Goal: Transaction & Acquisition: Purchase product/service

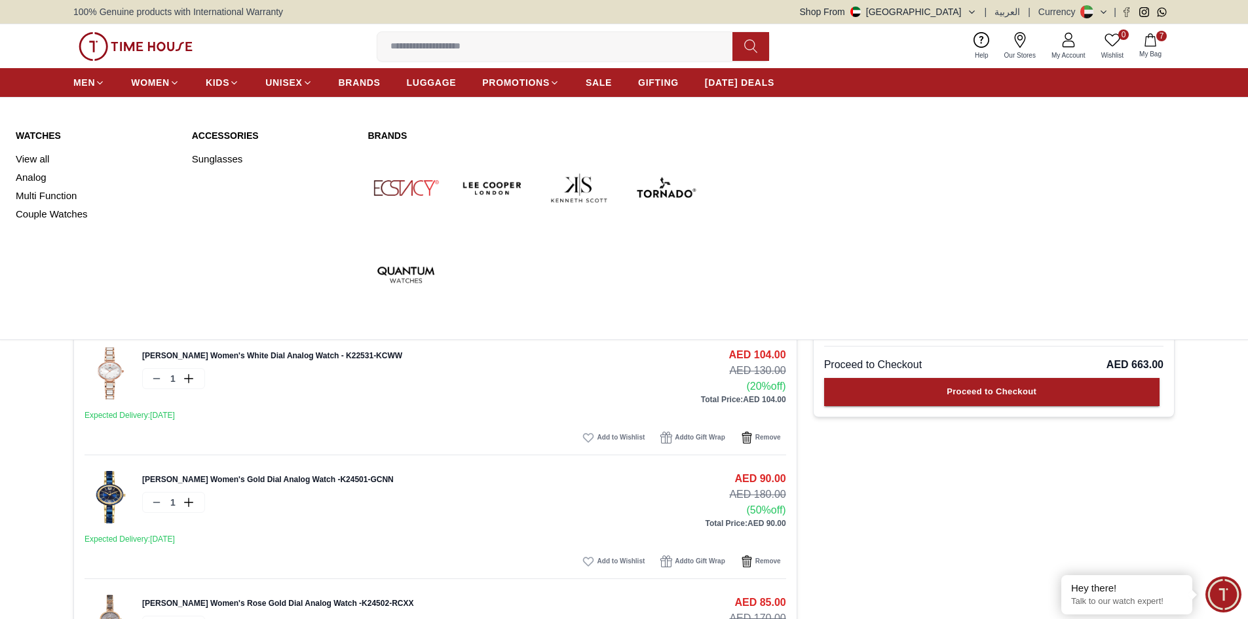
click at [52, 132] on link "Watches" at bounding box center [96, 135] width 160 height 13
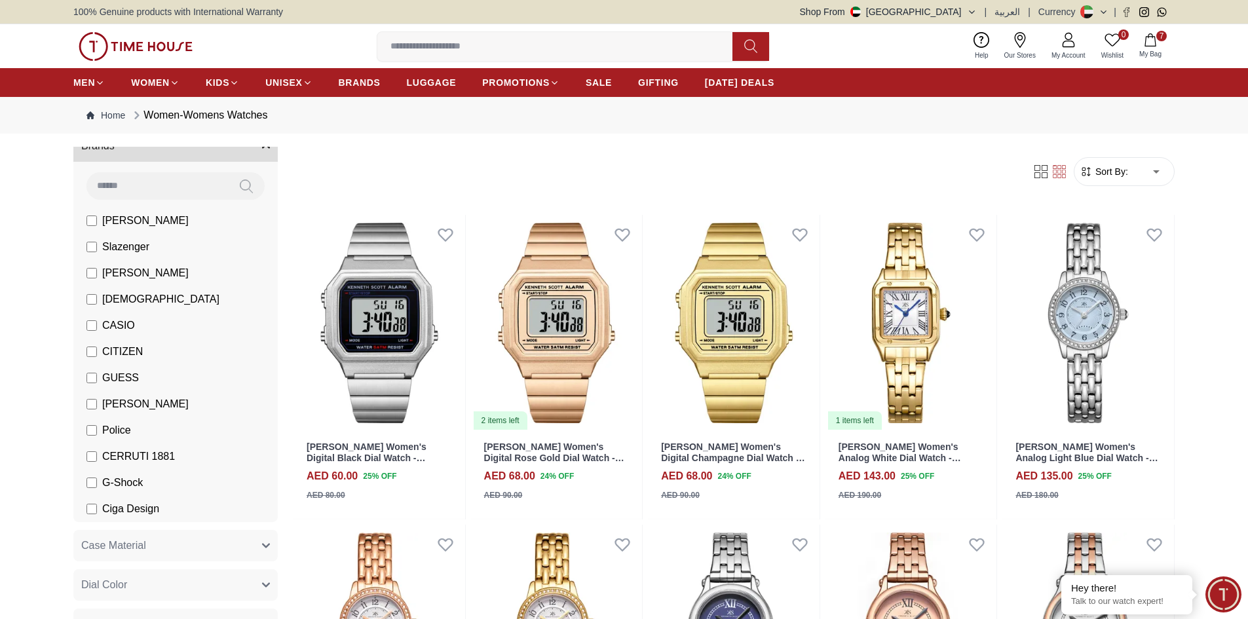
scroll to position [131, 0]
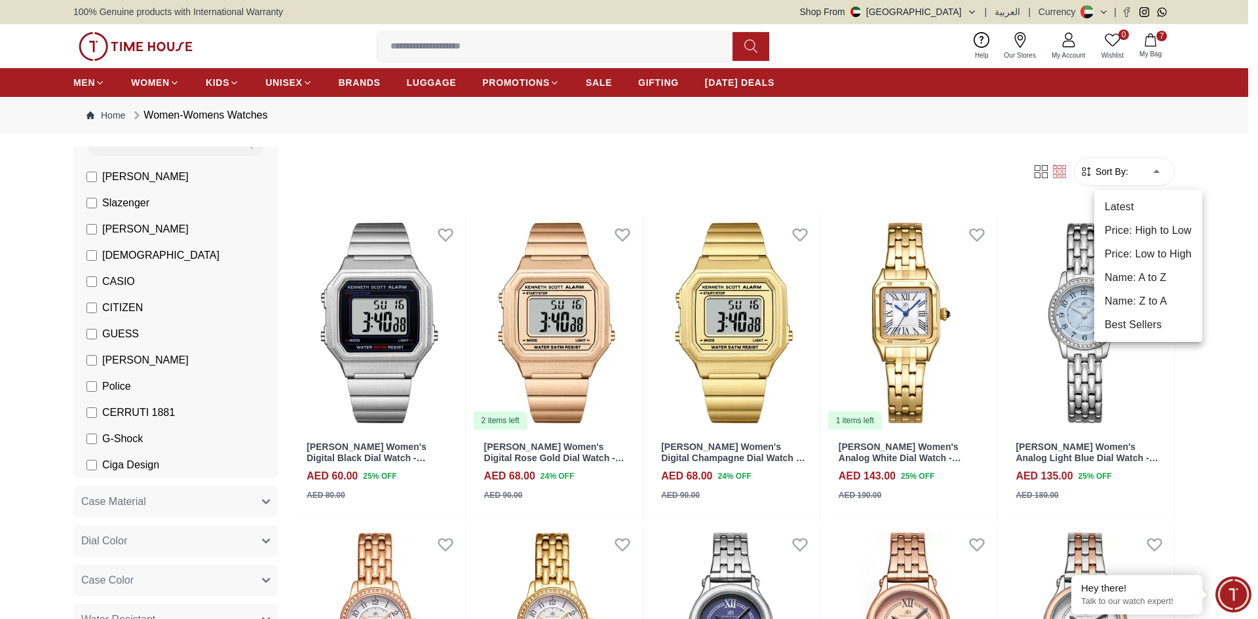
click at [1145, 235] on li "Price: High to Low" at bounding box center [1148, 231] width 108 height 24
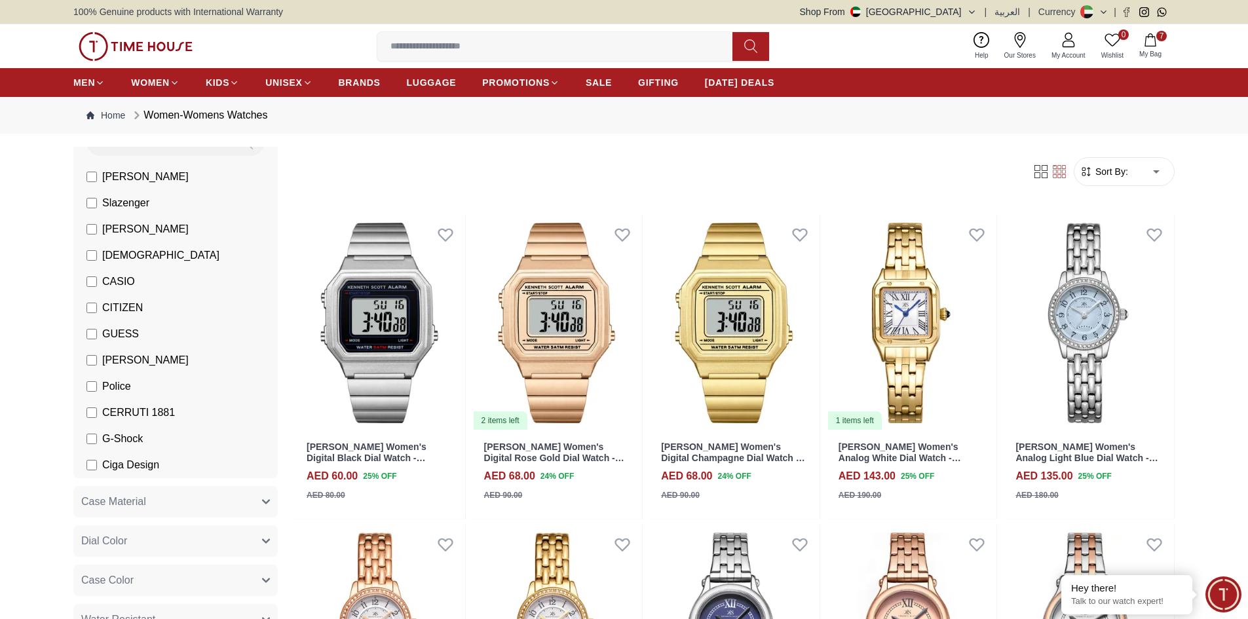
type input "*"
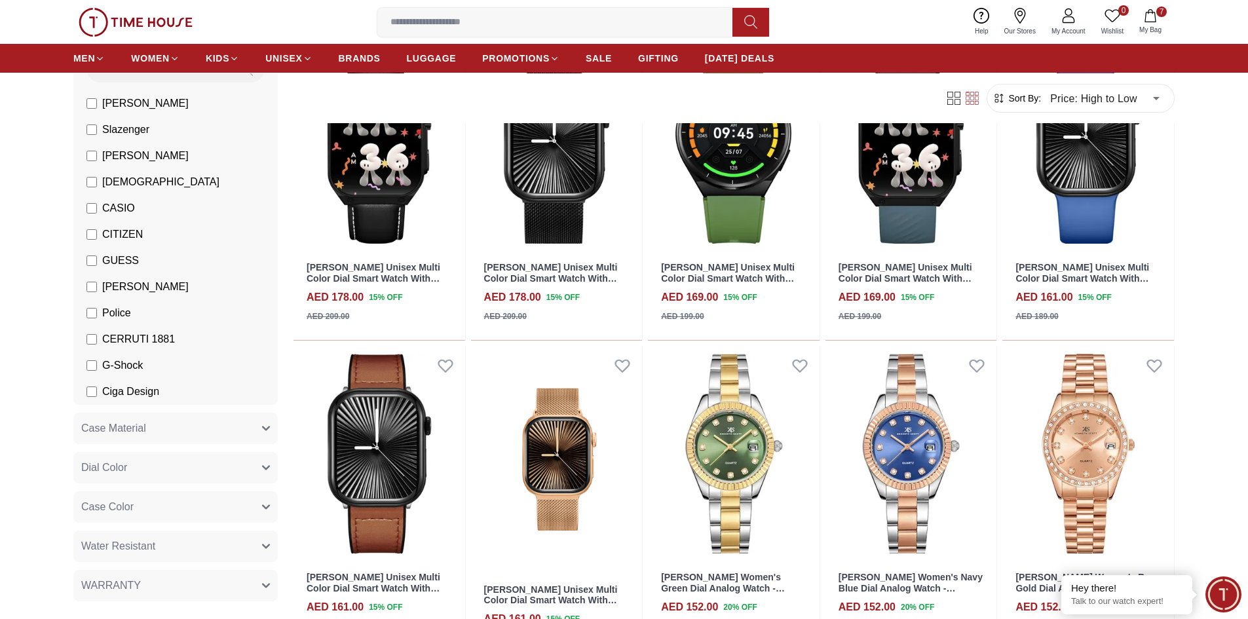
scroll to position [721, 0]
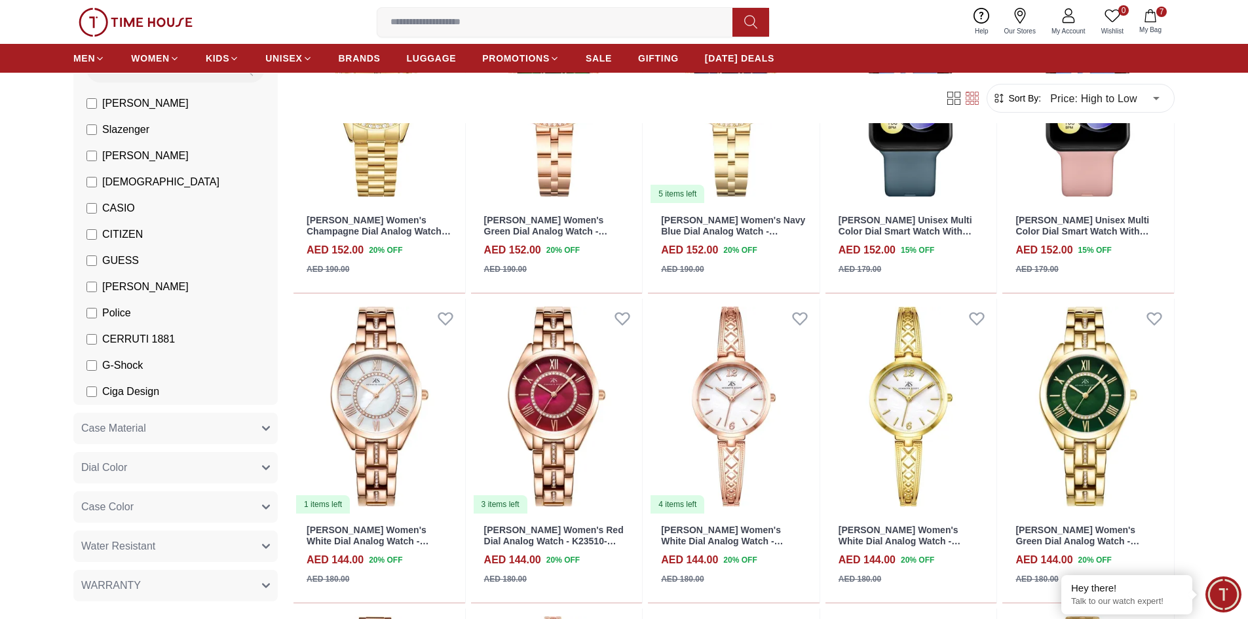
scroll to position [1376, 0]
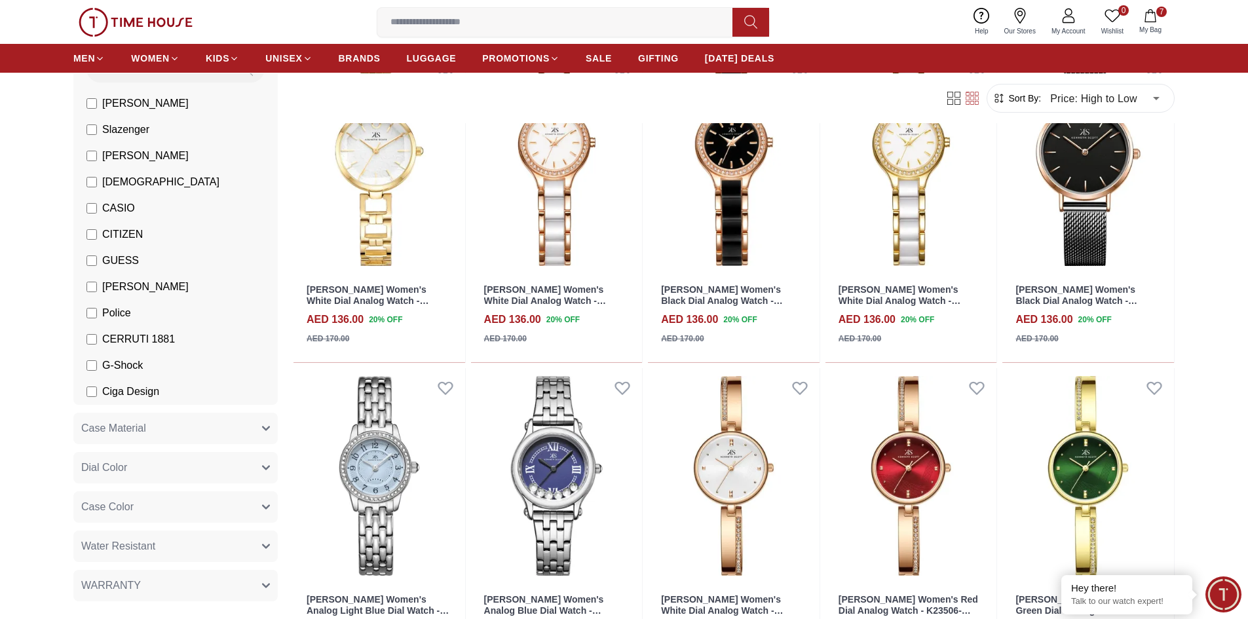
scroll to position [2948, 0]
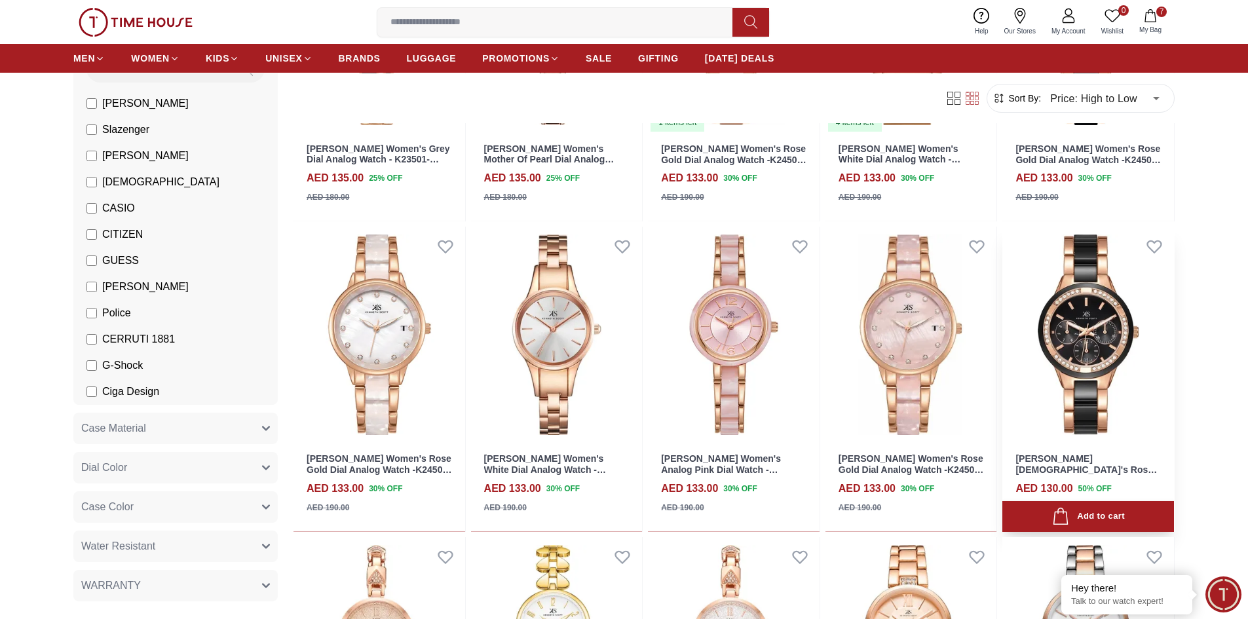
scroll to position [3734, 0]
click at [1099, 339] on img at bounding box center [1088, 333] width 172 height 216
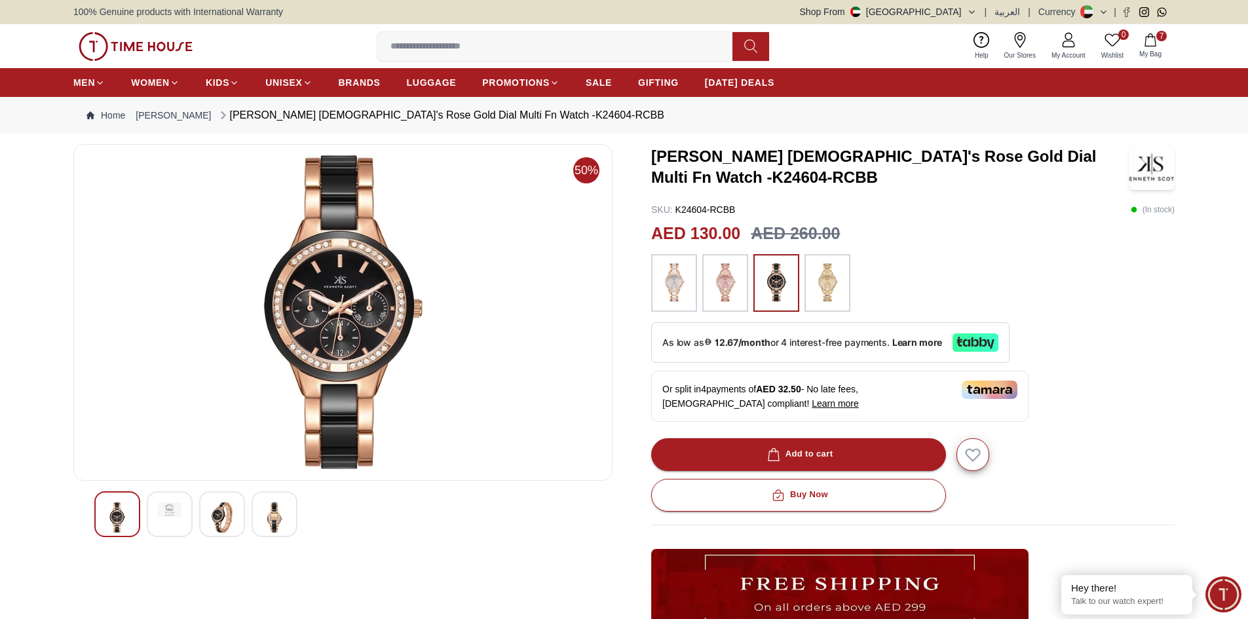
click at [677, 284] on img at bounding box center [674, 283] width 33 height 45
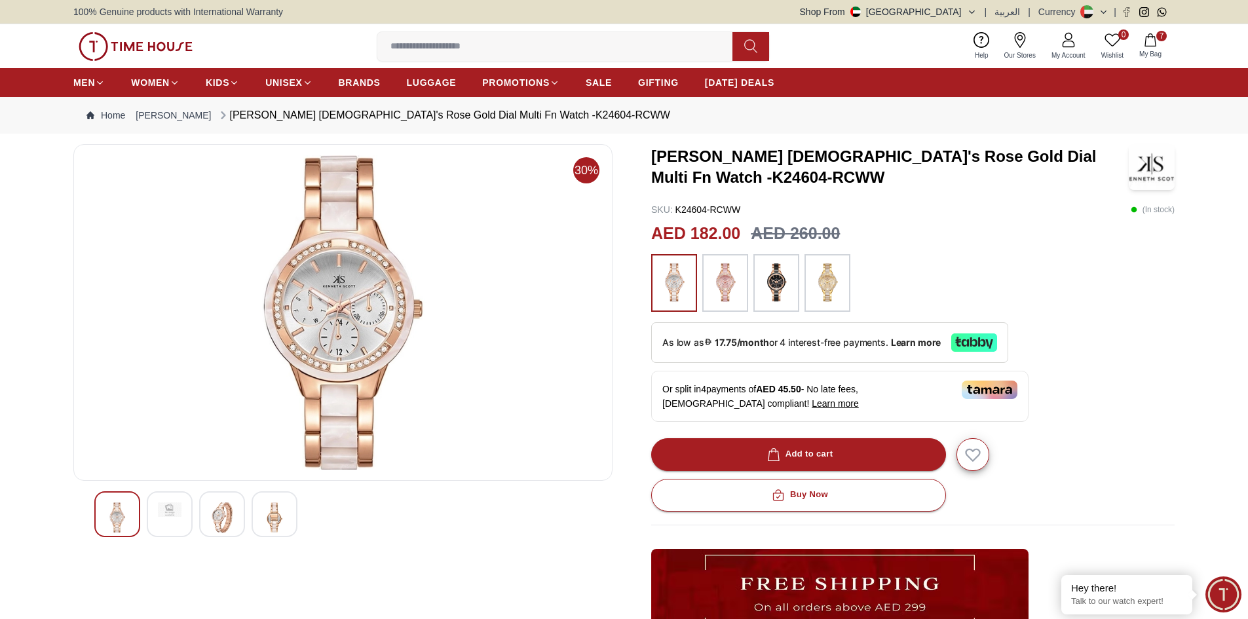
click at [721, 292] on img at bounding box center [725, 283] width 33 height 45
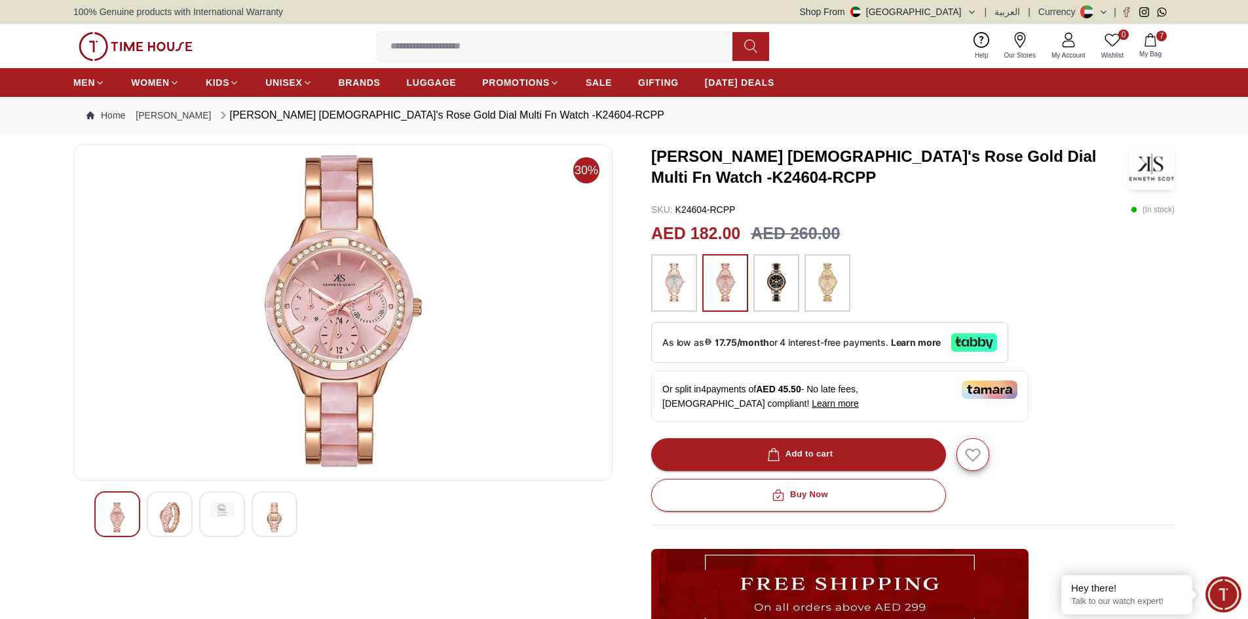
click at [821, 282] on img at bounding box center [827, 283] width 33 height 45
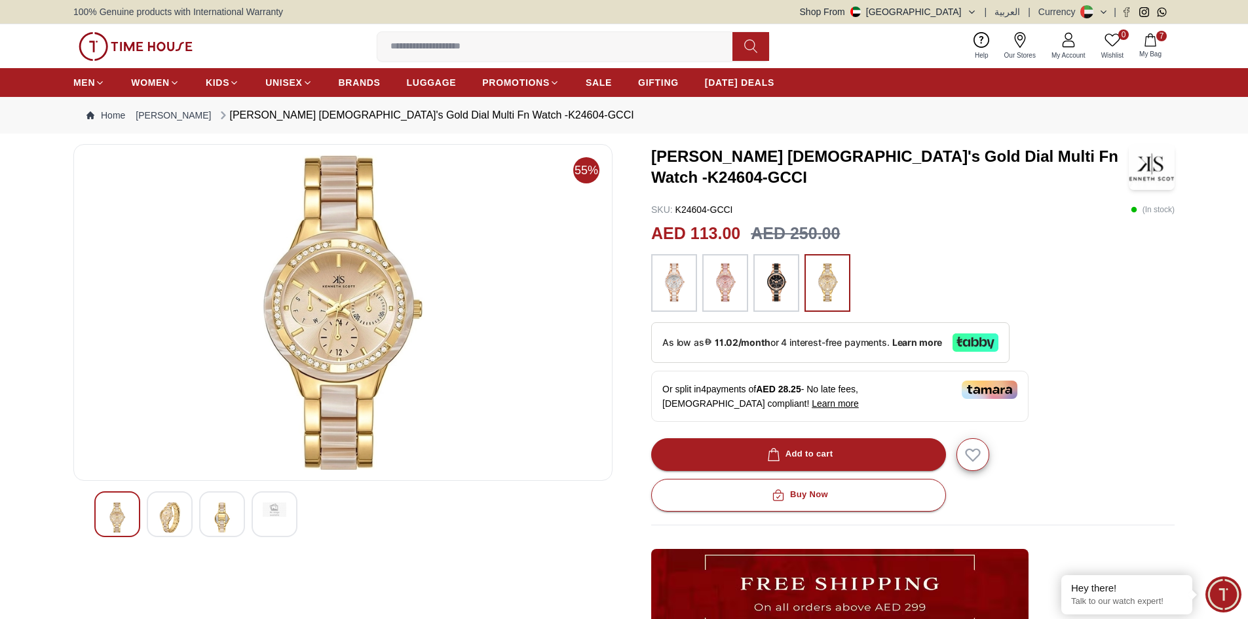
click at [776, 293] on img at bounding box center [776, 283] width 33 height 45
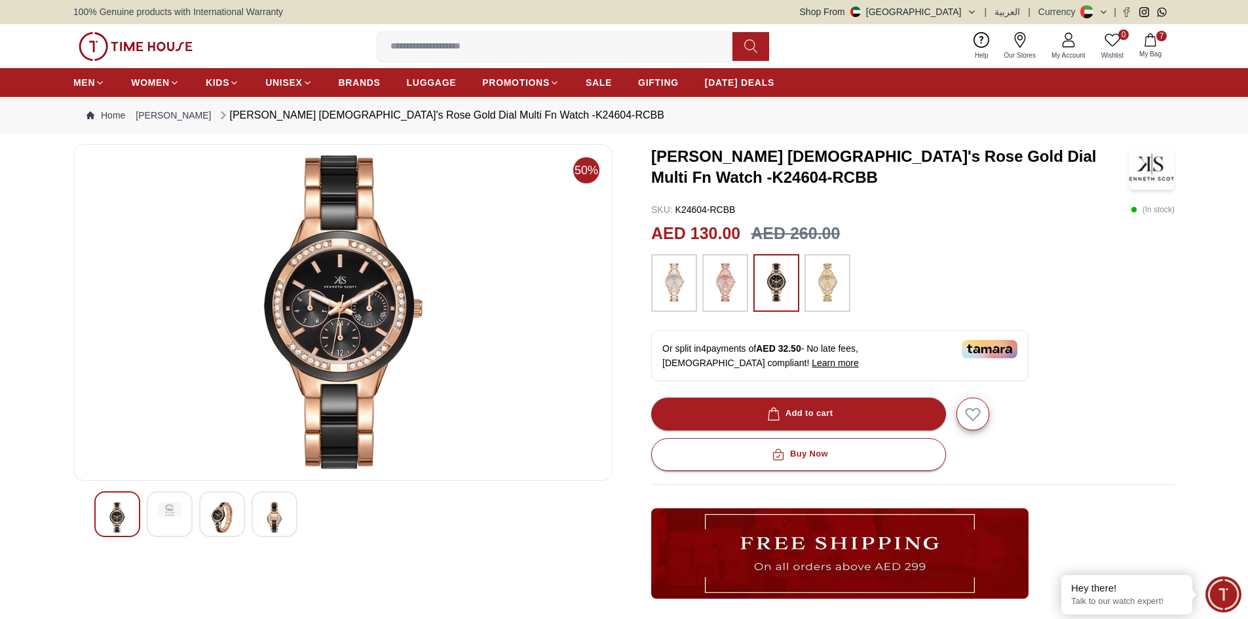
click at [829, 279] on img at bounding box center [827, 283] width 33 height 45
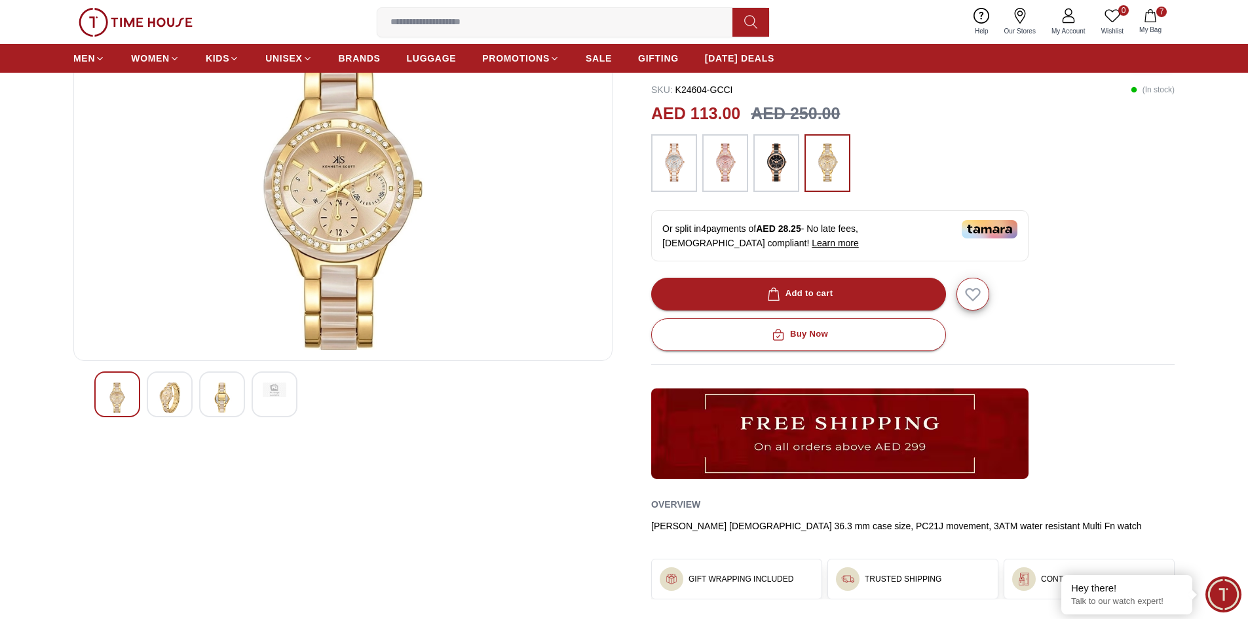
scroll to position [131, 0]
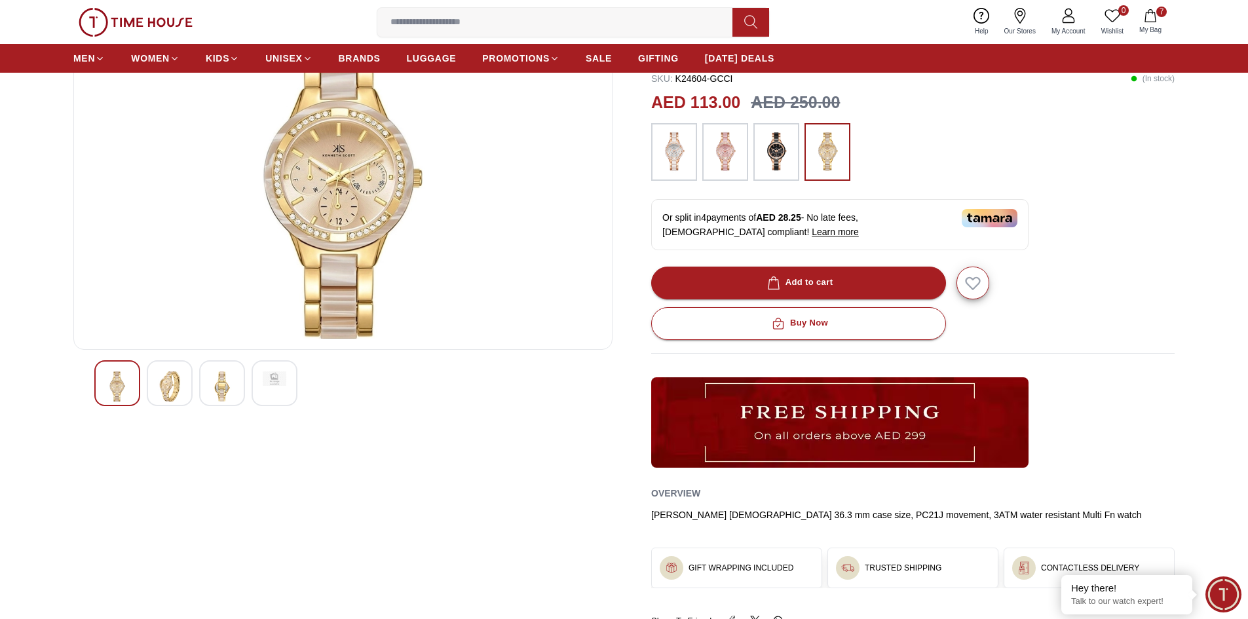
click at [162, 386] on img at bounding box center [170, 386] width 24 height 30
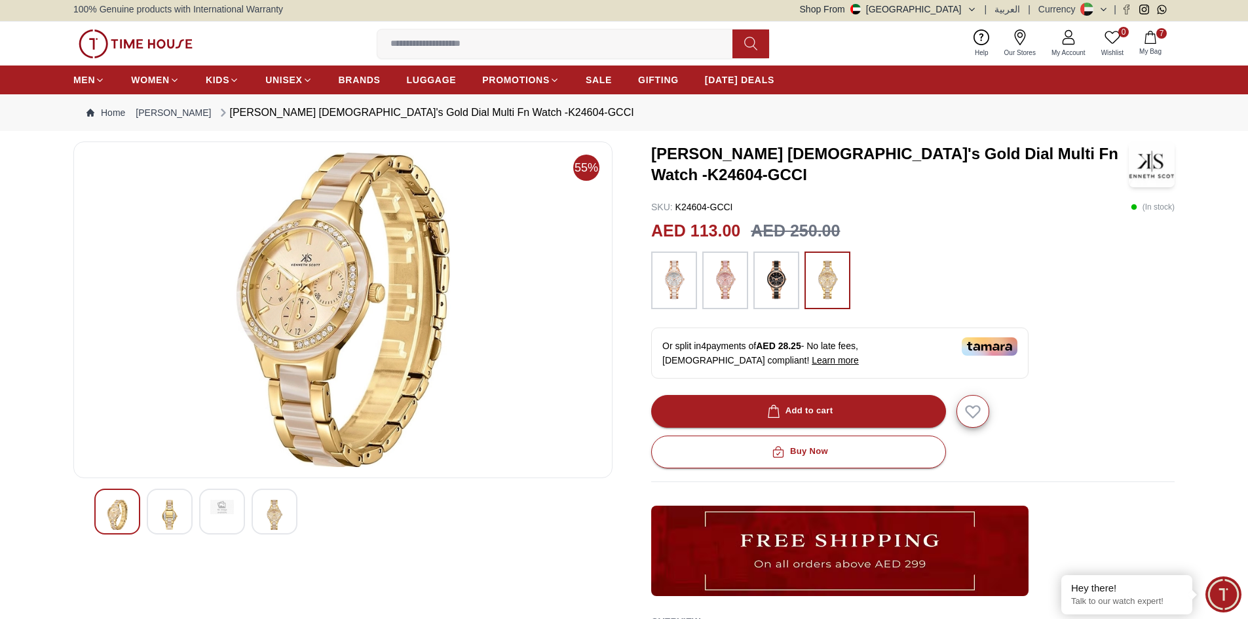
scroll to position [0, 0]
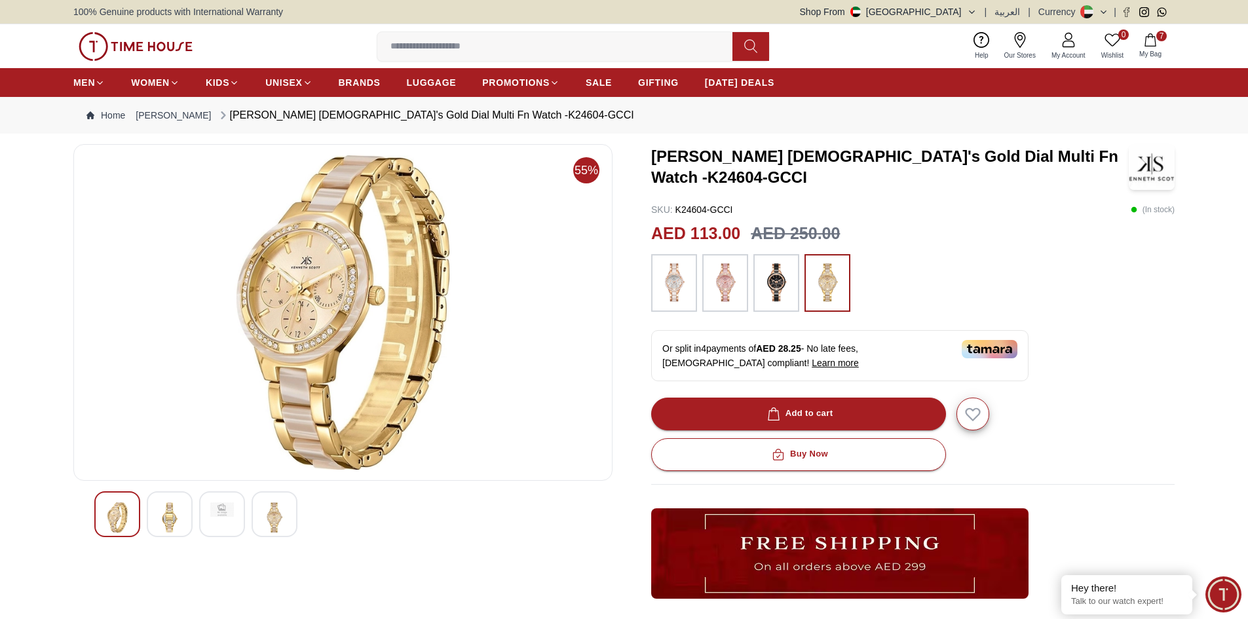
click at [678, 294] on img at bounding box center [674, 283] width 33 height 45
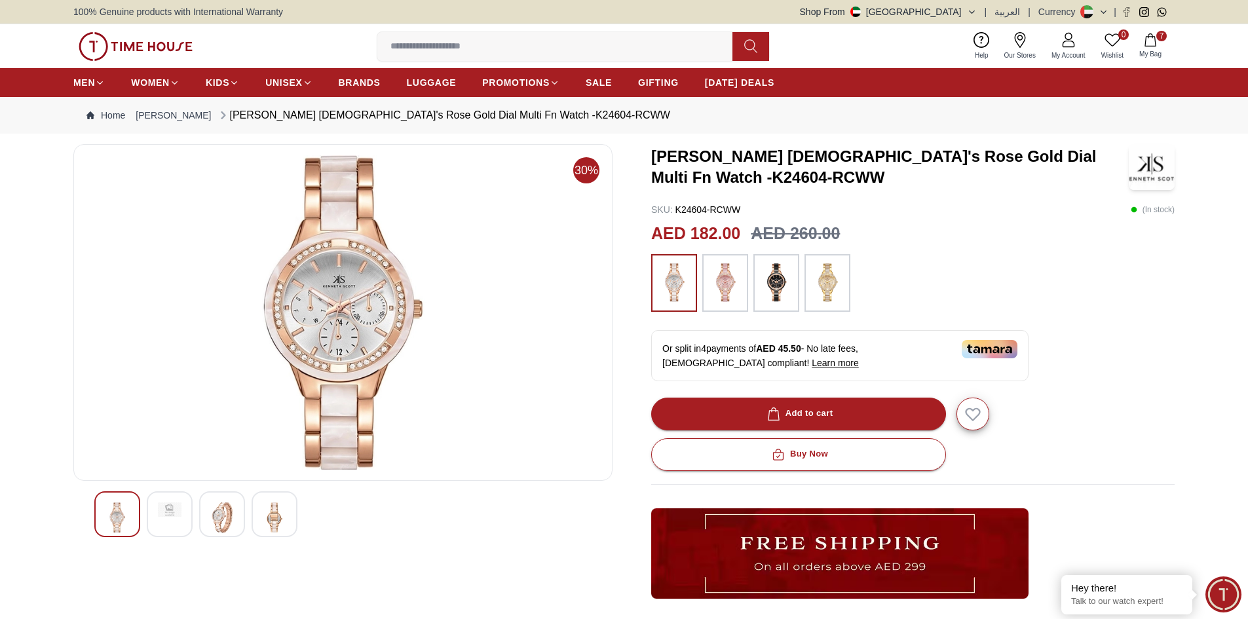
click at [827, 291] on img at bounding box center [827, 283] width 33 height 45
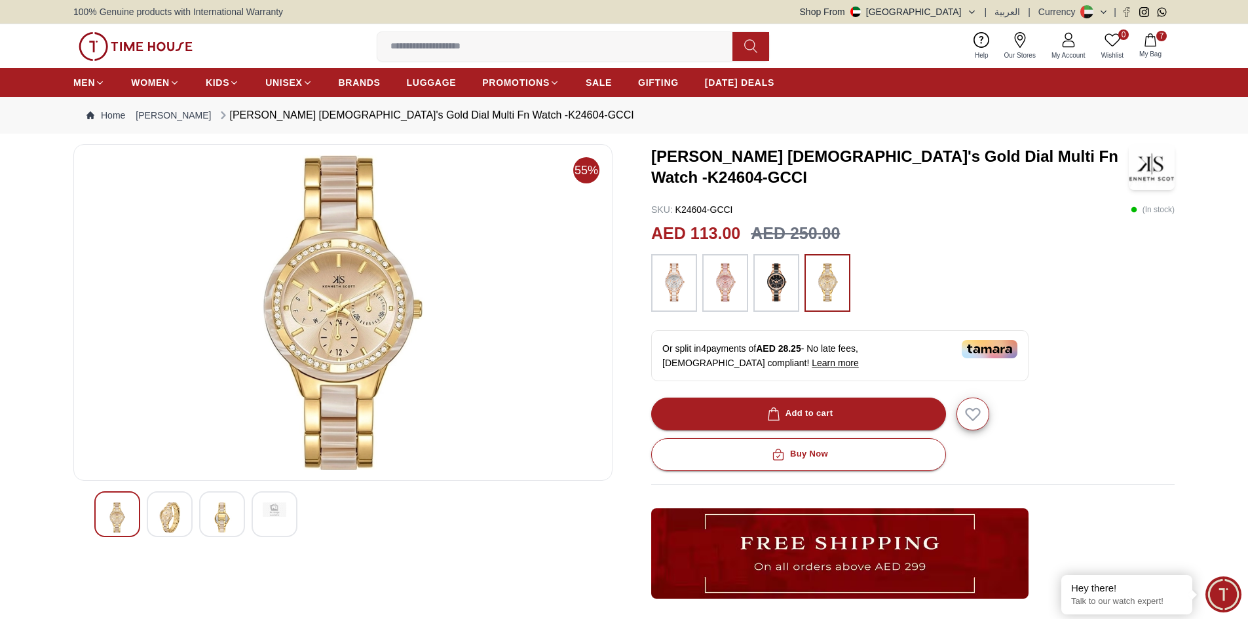
click at [683, 297] on img at bounding box center [674, 283] width 33 height 45
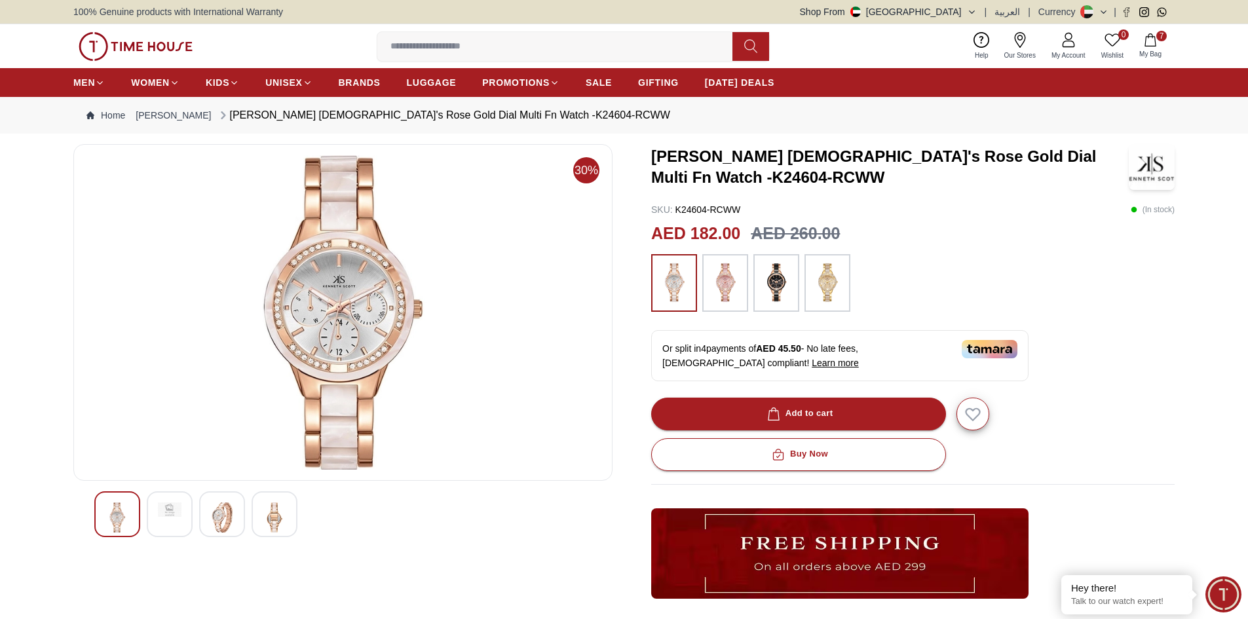
click at [837, 293] on img at bounding box center [827, 283] width 33 height 45
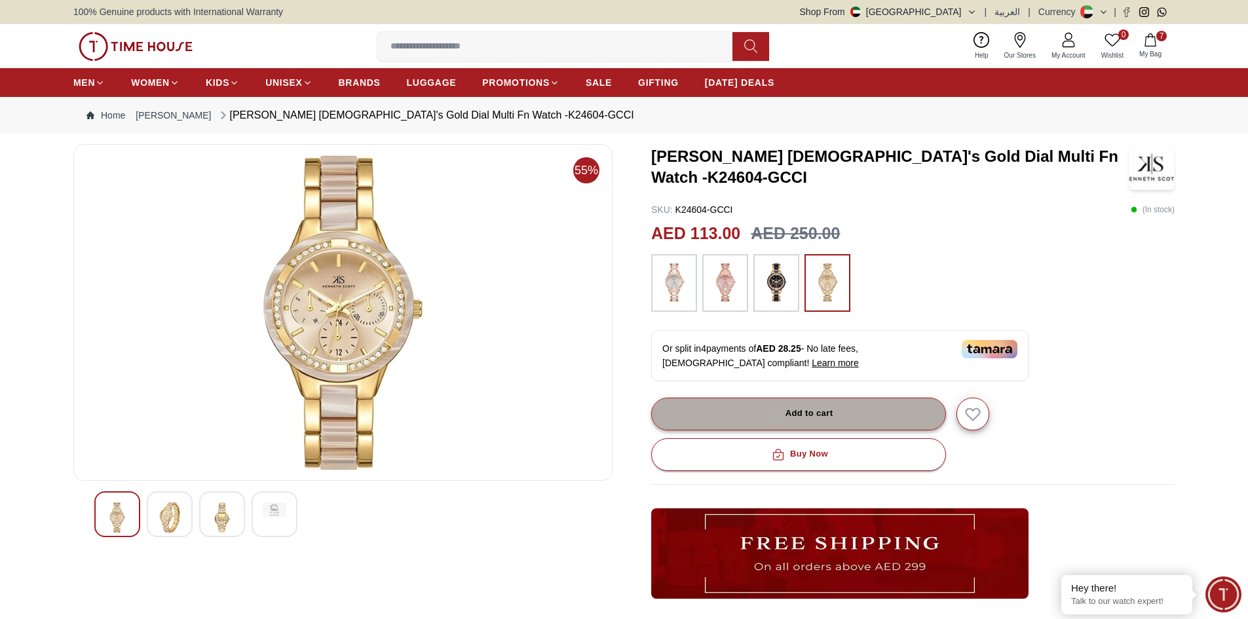
click at [795, 411] on div "Add to cart" at bounding box center [798, 413] width 69 height 15
